Goal: Find specific fact: Find specific fact

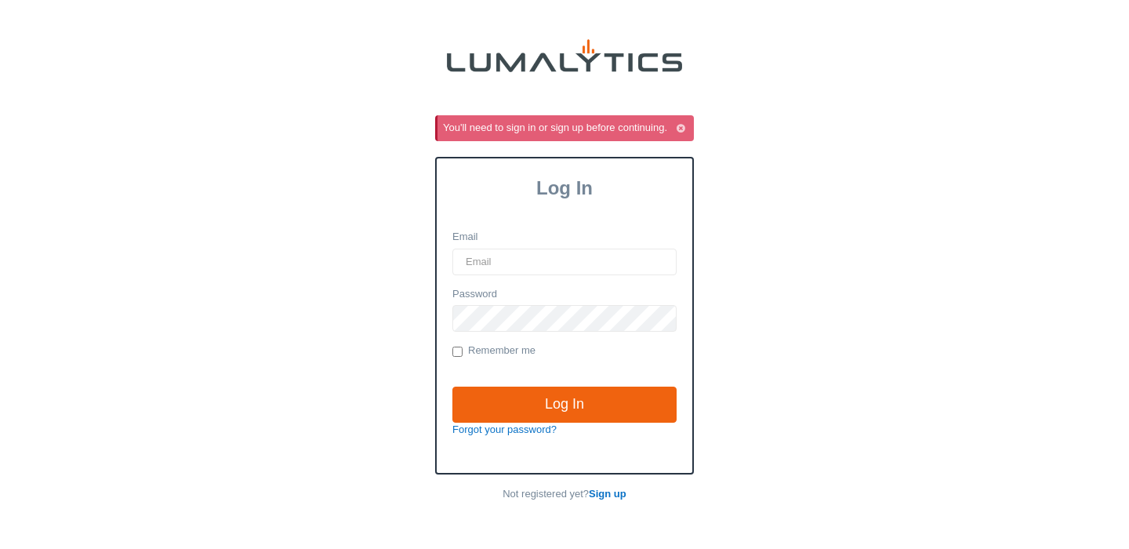
type input "[PERSON_NAME][EMAIL_ADDRESS][DOMAIN_NAME]"
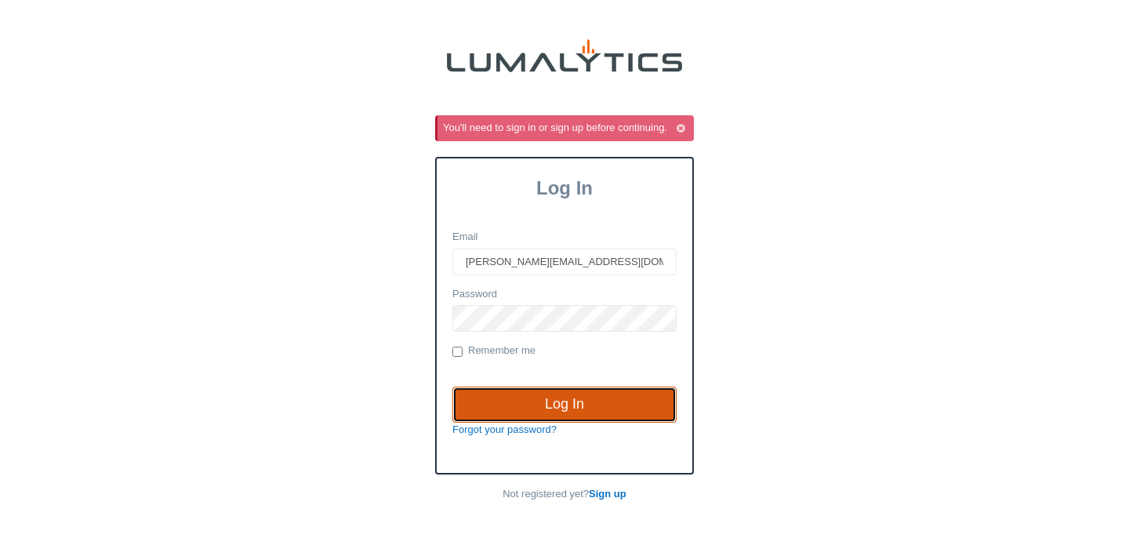
click at [580, 407] on input "Log In" at bounding box center [565, 405] width 224 height 36
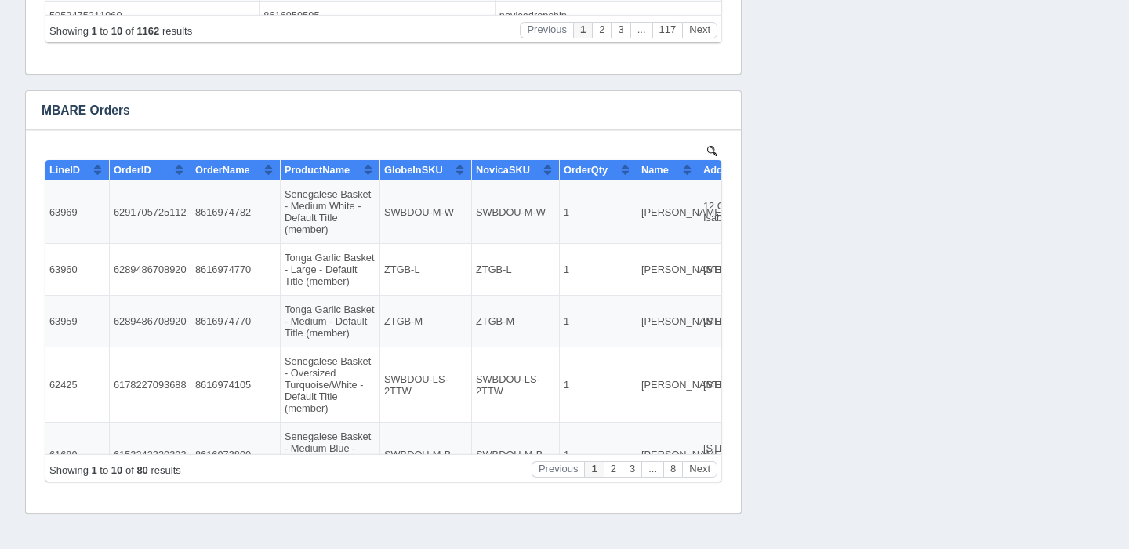
scroll to position [1031, 0]
click at [204, 214] on td "8616974782" at bounding box center [235, 211] width 89 height 64
copy td "8616974782"
